Goal: Information Seeking & Learning: Learn about a topic

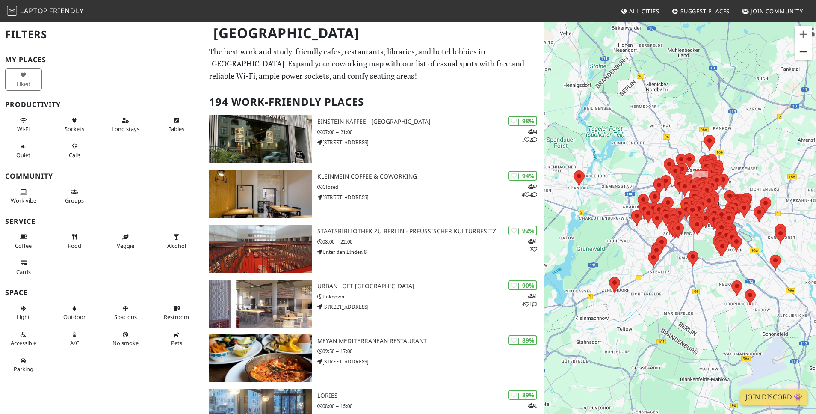
click at [809, 50] on button "Zoom out" at bounding box center [803, 51] width 17 height 17
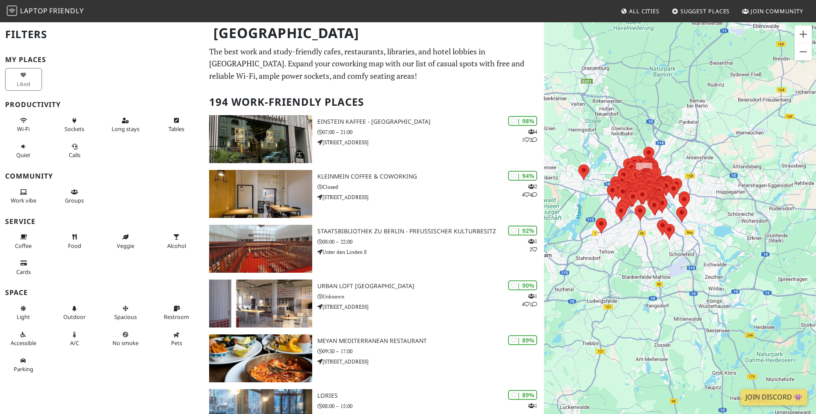
drag, startPoint x: 675, startPoint y: 215, endPoint x: 628, endPoint y: 187, distance: 54.5
click at [634, 201] on div at bounding box center [770, 201] width 272 height 0
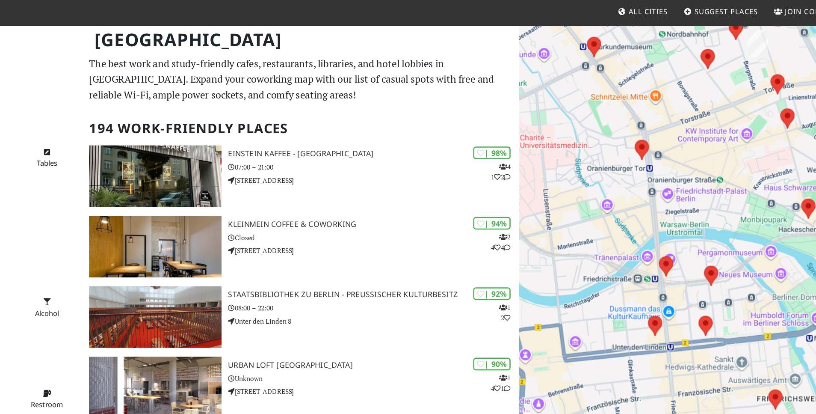
drag, startPoint x: 713, startPoint y: 174, endPoint x: 768, endPoint y: 245, distance: 89.4
click at [768, 245] on div at bounding box center [680, 228] width 272 height 414
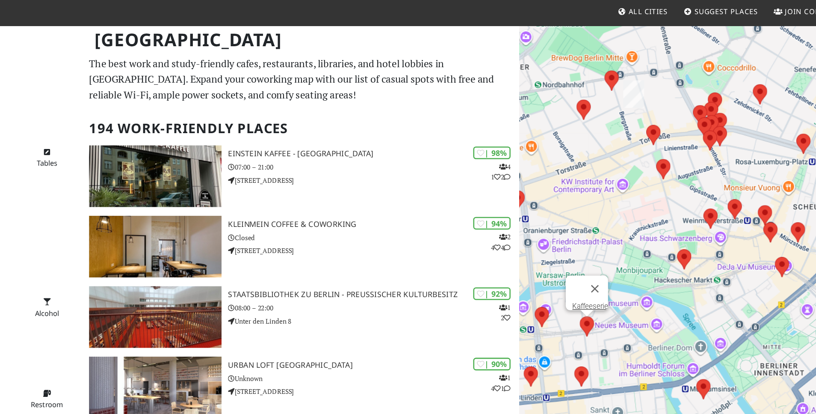
drag, startPoint x: 692, startPoint y: 219, endPoint x: 595, endPoint y: 259, distance: 105.1
click at [591, 248] on area at bounding box center [591, 248] width 0 height 0
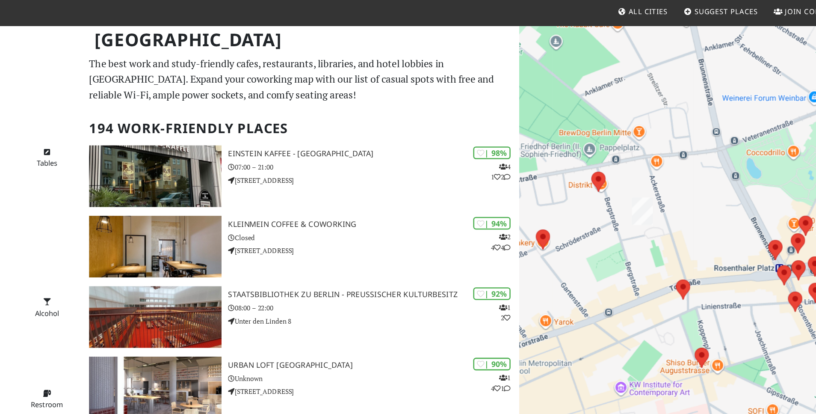
drag, startPoint x: 623, startPoint y: 156, endPoint x: 621, endPoint y: 320, distance: 163.5
click at [621, 320] on div at bounding box center [680, 228] width 272 height 414
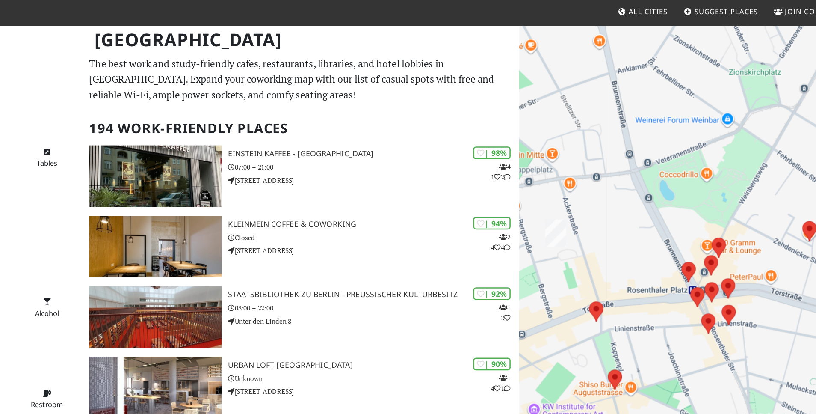
drag, startPoint x: 676, startPoint y: 202, endPoint x: 606, endPoint y: 220, distance: 71.9
click at [606, 220] on div at bounding box center [680, 228] width 272 height 414
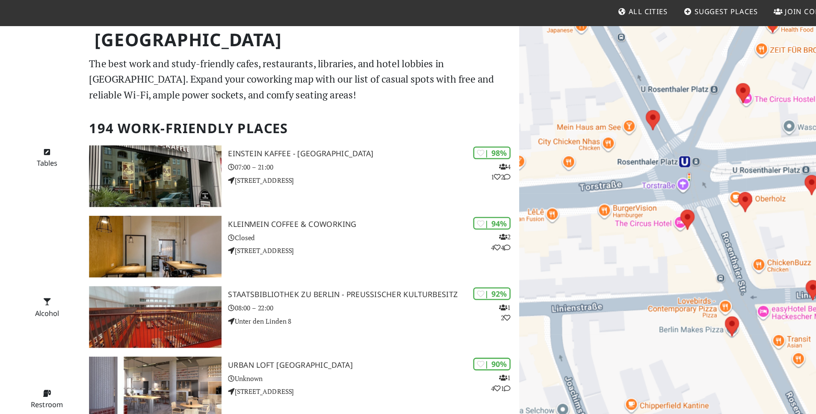
drag, startPoint x: 705, startPoint y: 159, endPoint x: 647, endPoint y: 226, distance: 89.5
click at [647, 226] on div at bounding box center [680, 228] width 272 height 414
click at [643, 88] on area at bounding box center [643, 88] width 0 height 0
click at [670, 165] on area at bounding box center [670, 165] width 0 height 0
click at [672, 154] on link "CODOS Coffee" at bounding box center [678, 157] width 36 height 6
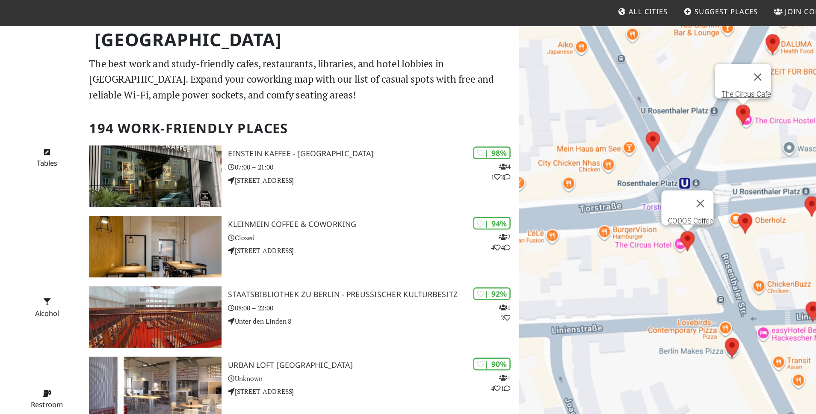
click at [713, 83] on area at bounding box center [713, 83] width 0 height 0
click at [715, 72] on link "The Circus Cafe" at bounding box center [721, 75] width 39 height 6
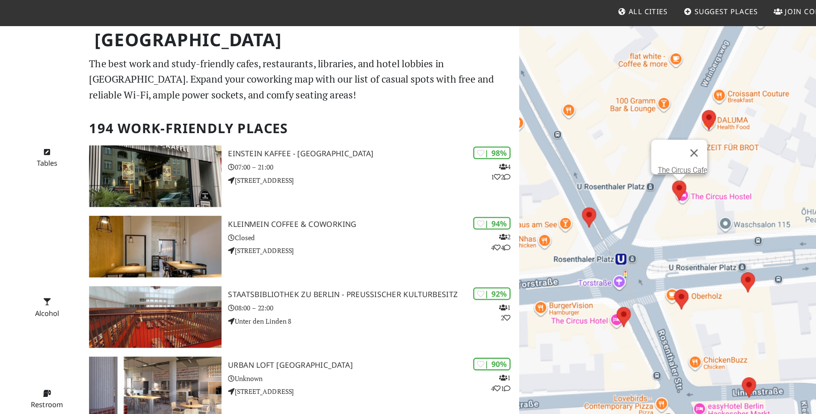
drag, startPoint x: 643, startPoint y: 108, endPoint x: 590, endPoint y: 171, distance: 82.6
click at [593, 171] on img at bounding box center [598, 171] width 11 height 16
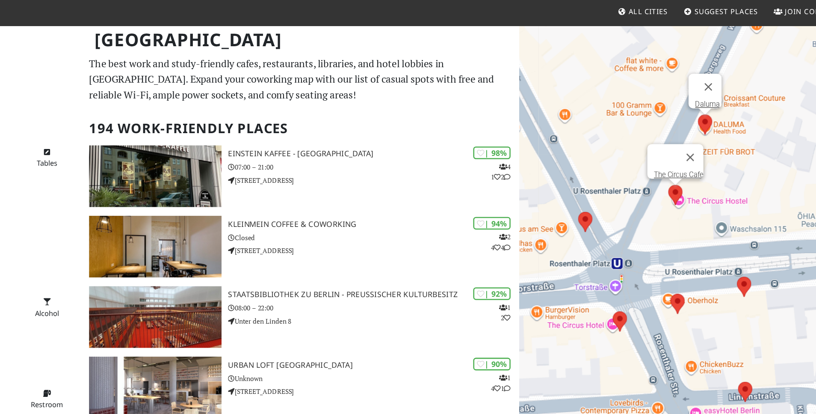
click at [683, 91] on area at bounding box center [683, 91] width 0 height 0
click at [687, 80] on link "Daluma" at bounding box center [690, 83] width 19 height 6
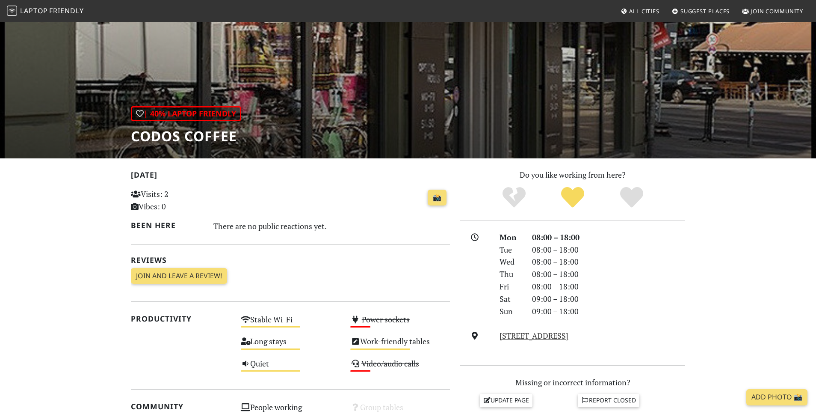
scroll to position [104, 0]
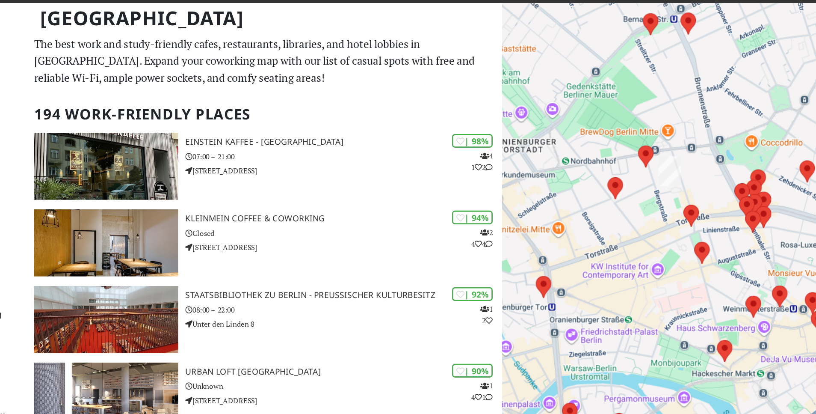
drag, startPoint x: 737, startPoint y: 136, endPoint x: 649, endPoint y: 166, distance: 93.5
click at [649, 166] on div at bounding box center [680, 228] width 272 height 414
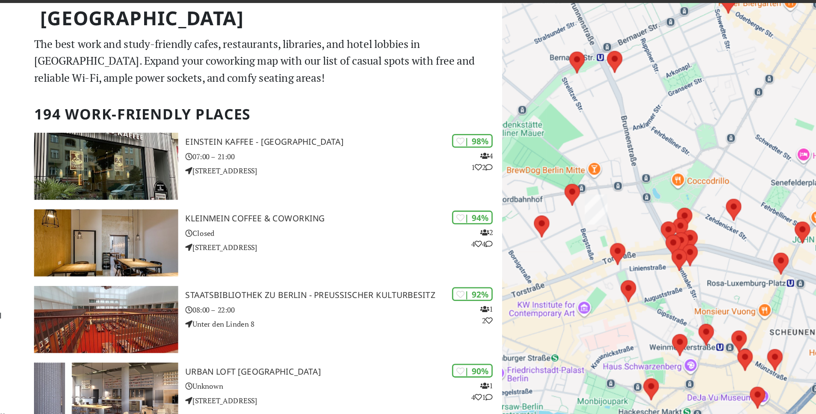
drag, startPoint x: 666, startPoint y: 172, endPoint x: 611, endPoint y: 200, distance: 61.8
click at [611, 200] on div at bounding box center [680, 228] width 272 height 414
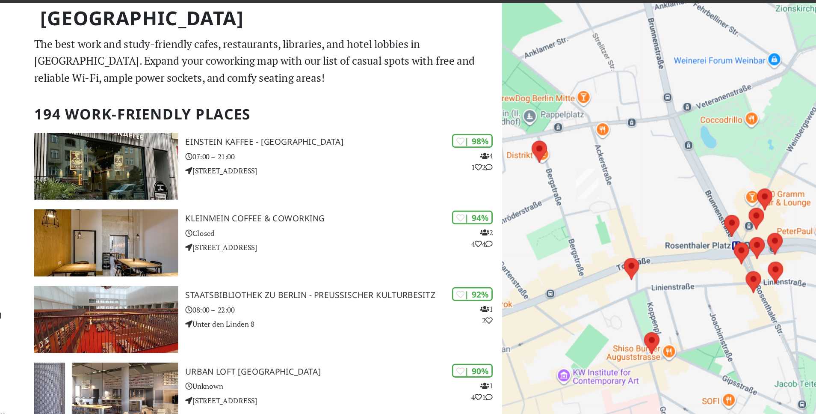
click at [606, 151] on img at bounding box center [605, 151] width 16 height 21
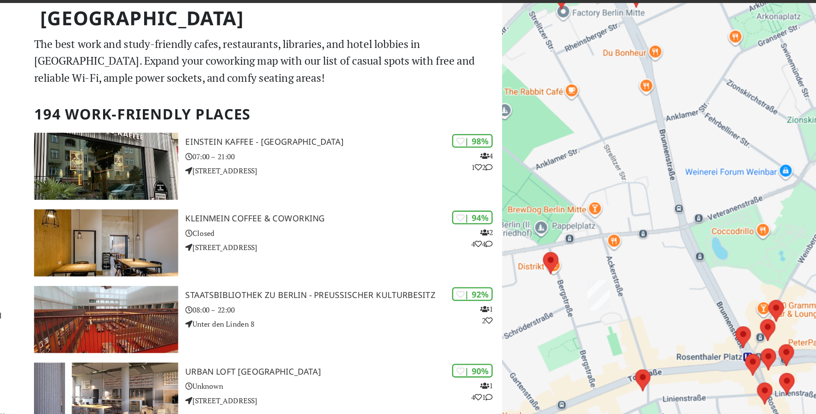
drag, startPoint x: 681, startPoint y: 231, endPoint x: 690, endPoint y: 312, distance: 81.3
click at [690, 312] on div at bounding box center [680, 228] width 272 height 414
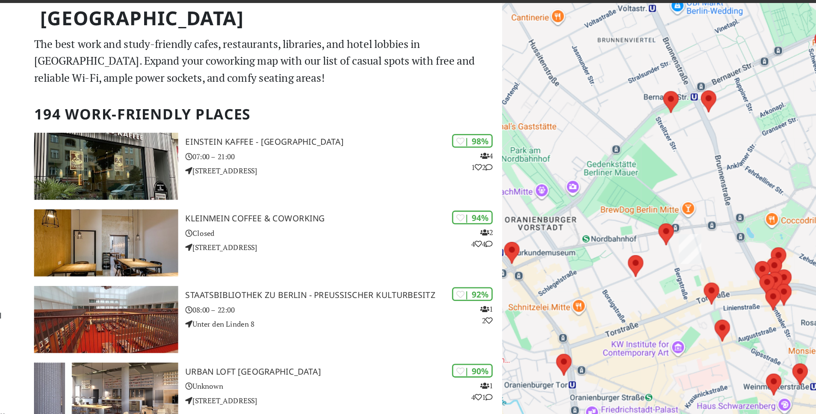
drag, startPoint x: 645, startPoint y: 226, endPoint x: 695, endPoint y: 202, distance: 55.5
click at [695, 202] on div at bounding box center [680, 228] width 272 height 414
click at [656, 180] on area at bounding box center [656, 180] width 0 height 0
click at [674, 152] on button "Close" at bounding box center [671, 158] width 21 height 21
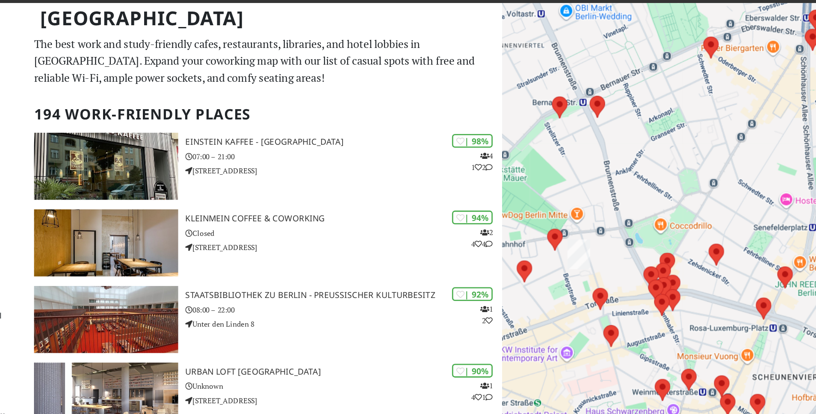
drag, startPoint x: 696, startPoint y: 208, endPoint x: 615, endPoint y: 211, distance: 80.5
click at [615, 211] on div at bounding box center [680, 228] width 272 height 414
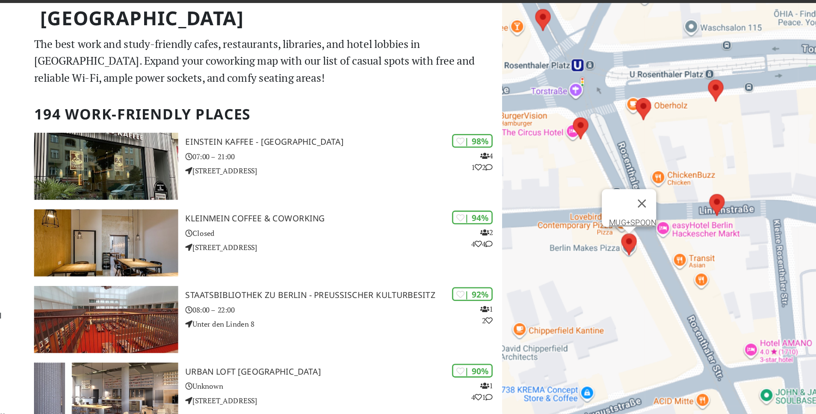
click at [629, 187] on area at bounding box center [629, 187] width 0 height 0
click at [628, 176] on link "MUG+SPOON" at bounding box center [638, 179] width 34 height 6
click at [692, 159] on area at bounding box center [692, 159] width 0 height 0
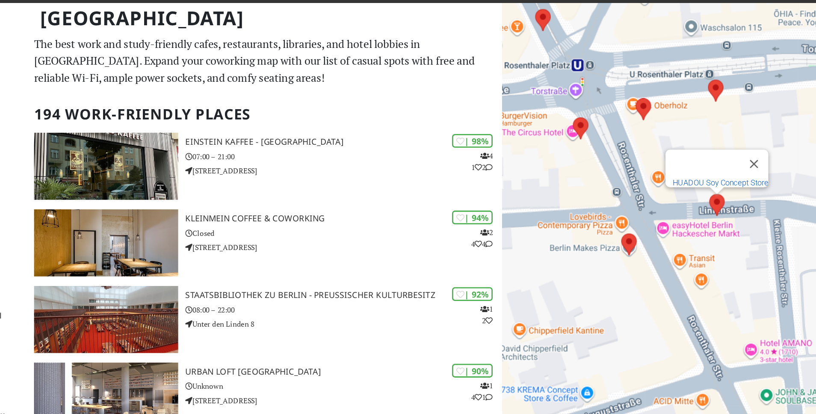
click at [694, 148] on link "HUADOU Soy Concept Store" at bounding box center [700, 151] width 68 height 6
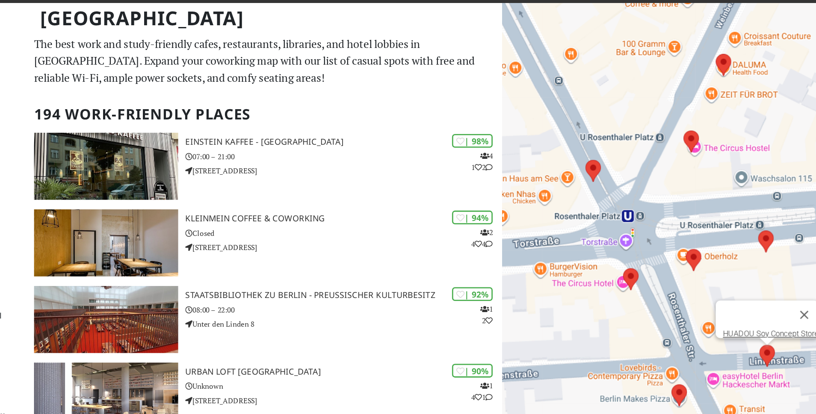
drag, startPoint x: 598, startPoint y: 163, endPoint x: 634, endPoint y: 272, distance: 114.6
click at [634, 272] on div "HUADOU Soy Concept Store" at bounding box center [680, 228] width 272 height 414
click at [674, 113] on area at bounding box center [674, 113] width 0 height 0
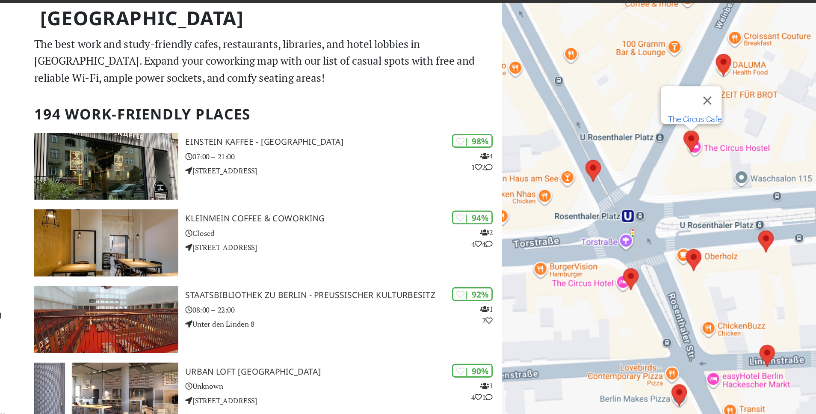
click at [676, 102] on link "The Circus Cafe" at bounding box center [682, 105] width 39 height 6
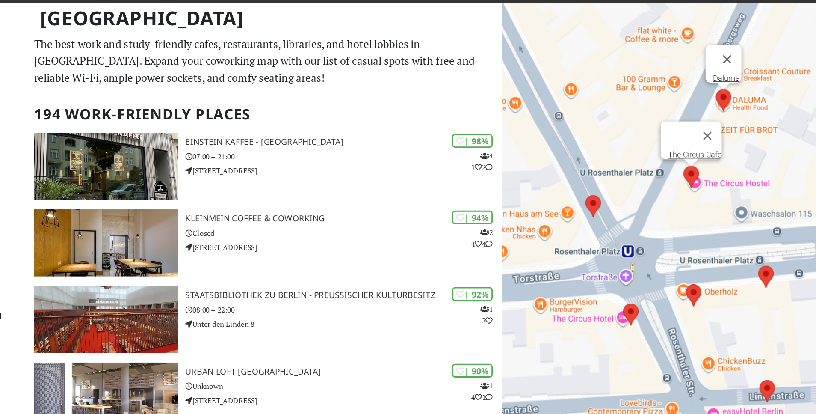
click at [697, 84] on area at bounding box center [697, 84] width 0 height 0
click at [697, 73] on link "Daluma" at bounding box center [704, 76] width 19 height 6
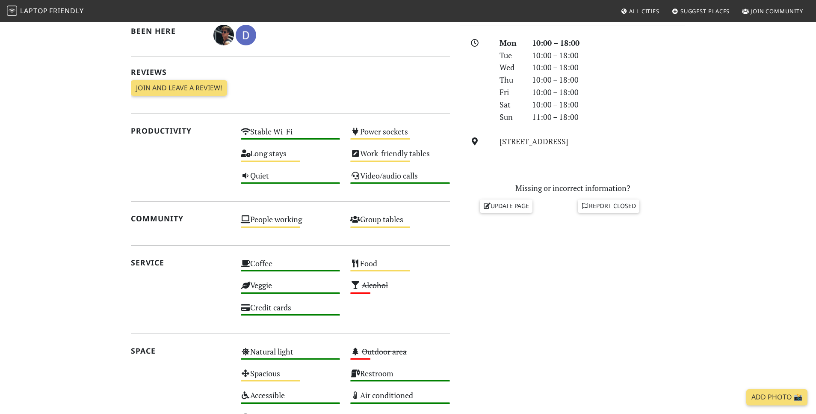
scroll to position [240, 0]
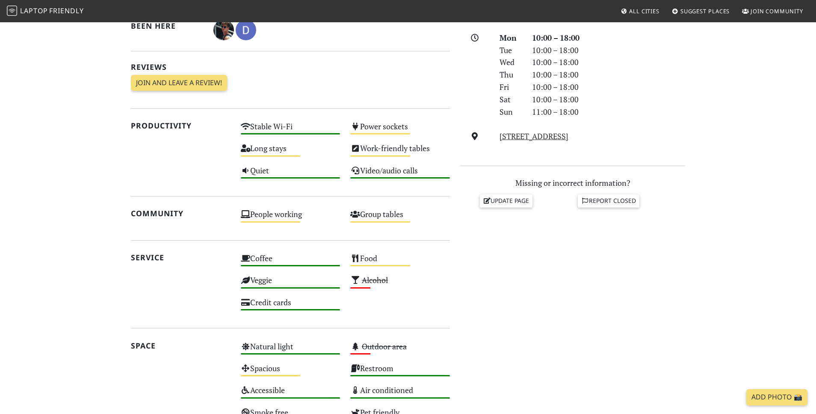
click at [467, 249] on div "Do you like working from here? Mon 10:00 – 18:00 Tue 10:00 – 18:00 Wed 10:00 – …" at bounding box center [572, 209] width 235 height 480
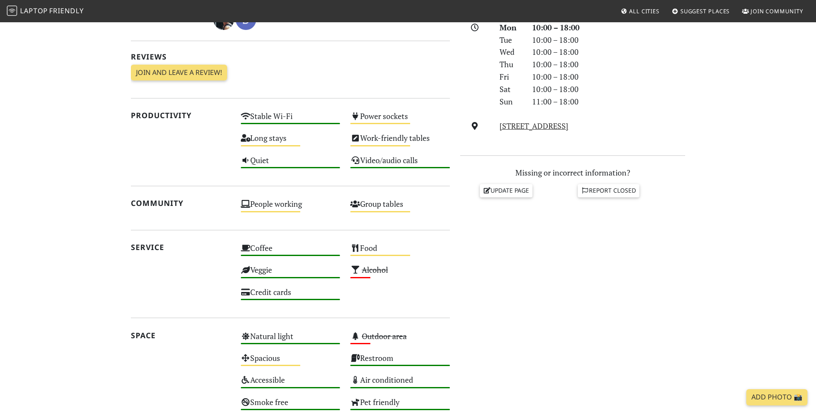
scroll to position [155, 0]
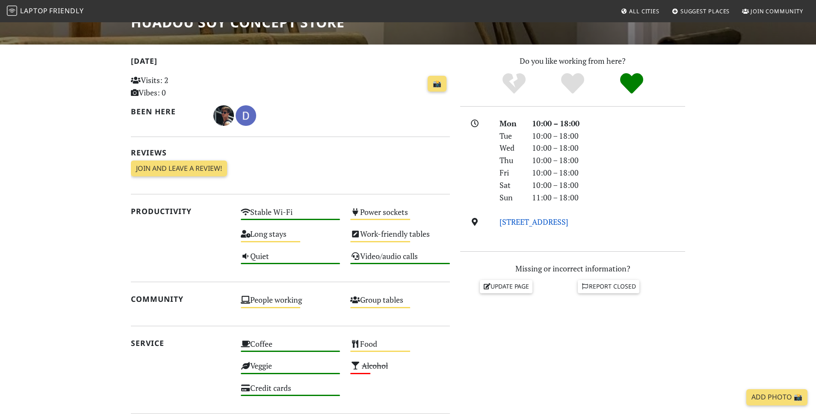
click at [553, 222] on link "[STREET_ADDRESS]" at bounding box center [534, 222] width 69 height 10
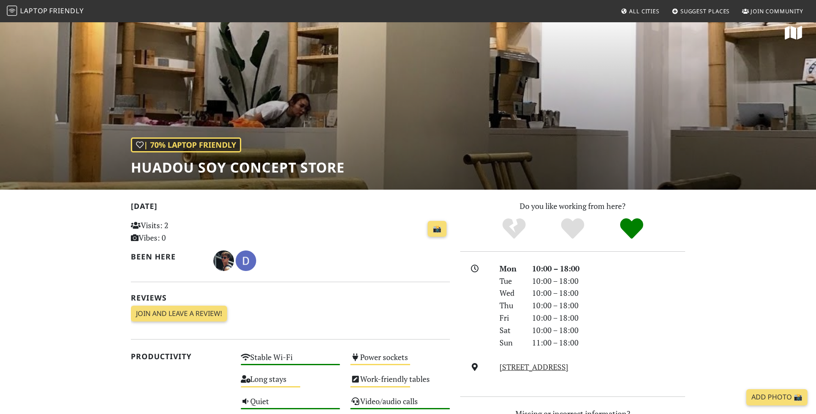
scroll to position [0, 0]
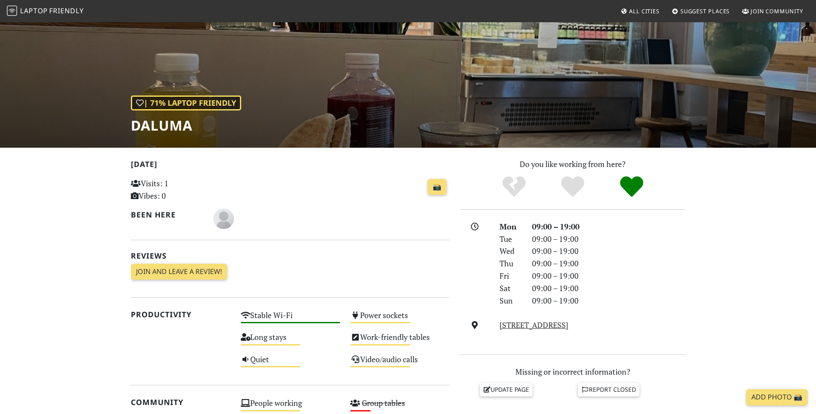
scroll to position [119, 0]
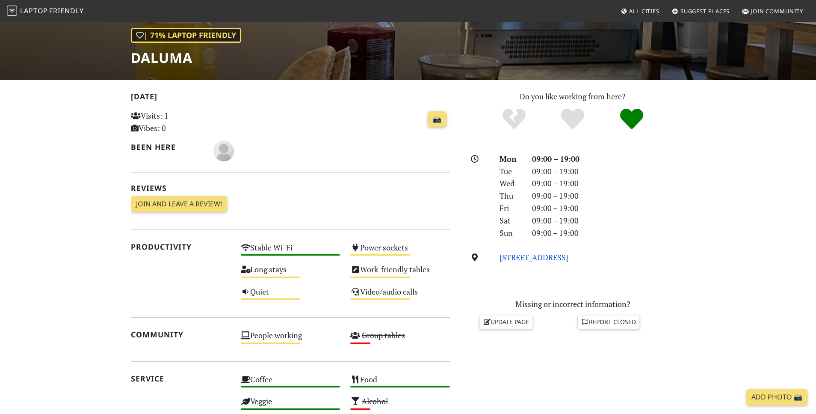
click at [557, 260] on link "[STREET_ADDRESS]" at bounding box center [534, 257] width 69 height 10
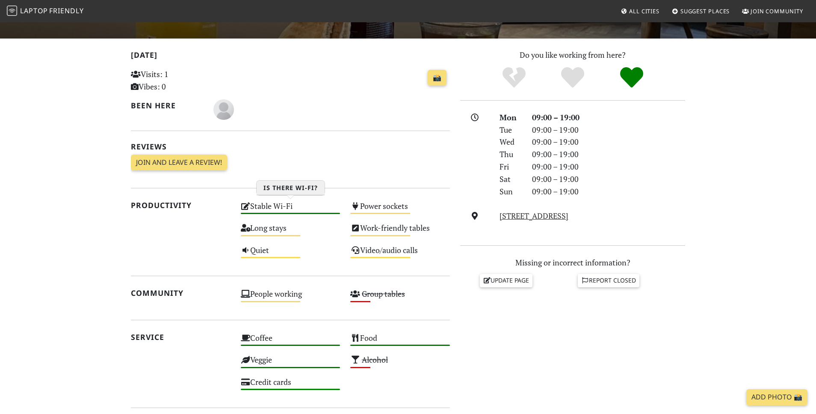
scroll to position [0, 0]
